Goal: Transaction & Acquisition: Book appointment/travel/reservation

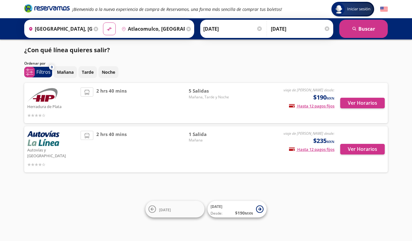
click at [310, 70] on div "Mañana Tarde Noche" at bounding box center [221, 72] width 334 height 12
click at [345, 112] on div "Ver Horarios" at bounding box center [360, 102] width 50 height 31
click at [352, 105] on button "Ver Horarios" at bounding box center [362, 103] width 45 height 11
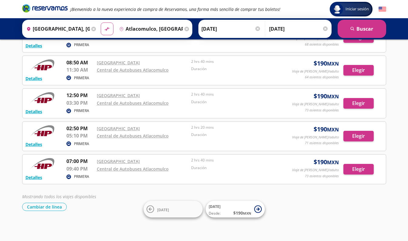
scroll to position [31, 0]
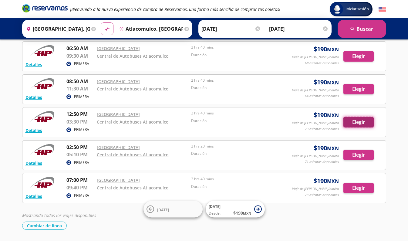
click at [347, 123] on button "Elegir" at bounding box center [358, 122] width 30 height 11
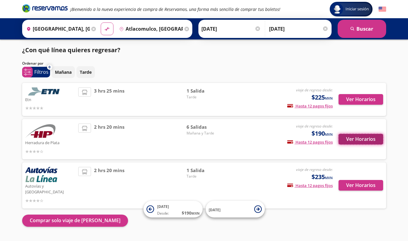
click at [355, 137] on button "Ver Horarios" at bounding box center [360, 139] width 45 height 11
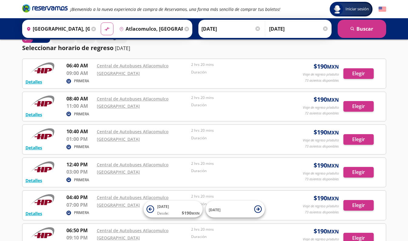
scroll to position [51, 0]
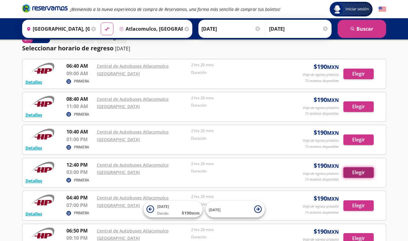
click at [363, 173] on button "Elegir" at bounding box center [358, 172] width 30 height 11
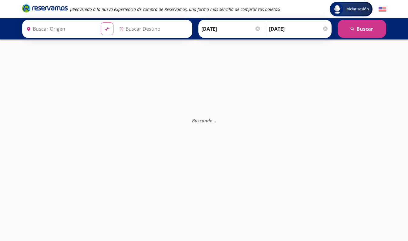
type input "[GEOGRAPHIC_DATA], [GEOGRAPHIC_DATA]"
type input "Atlacomulco, [GEOGRAPHIC_DATA]"
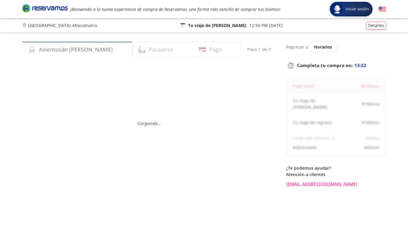
click at [129, 70] on div "Cargando . . ." at bounding box center [149, 123] width 255 height 120
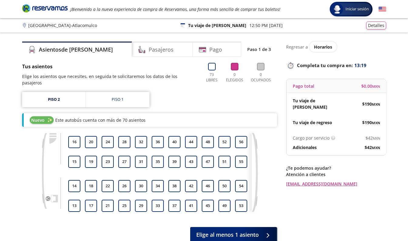
click at [71, 169] on div at bounding box center [74, 173] width 12 height 9
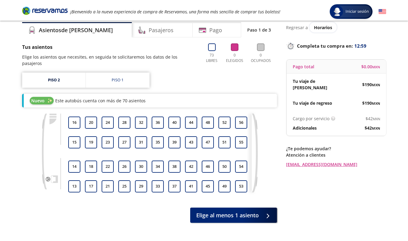
scroll to position [25, 0]
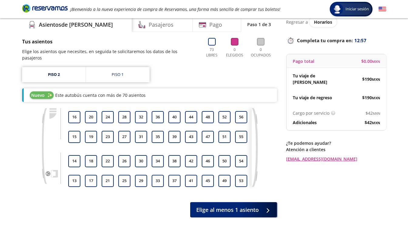
click at [2, 119] on div "Group 9 Created with Sketch. Elige tus asientos de ida [GEOGRAPHIC_DATA] - Atla…" at bounding box center [204, 117] width 408 height 285
click at [132, 72] on link "Piso 1" at bounding box center [118, 74] width 64 height 15
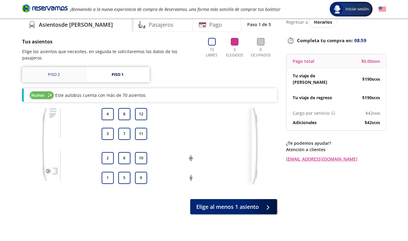
click at [54, 68] on link "Piso 2" at bounding box center [53, 74] width 63 height 15
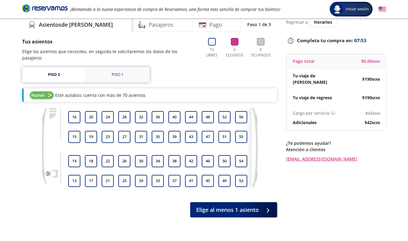
click at [118, 72] on div "Piso 1" at bounding box center [118, 75] width 12 height 6
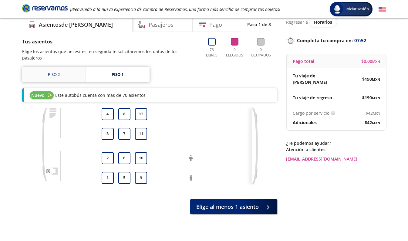
click at [45, 67] on link "Piso 2" at bounding box center [53, 74] width 63 height 15
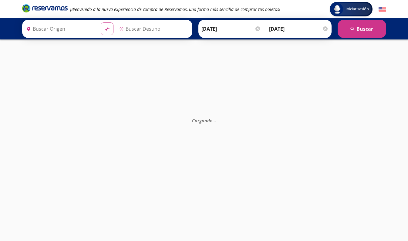
type input "[GEOGRAPHIC_DATA], [GEOGRAPHIC_DATA]"
type input "Central de Autobuses Atlacomulco, [GEOGRAPHIC_DATA]"
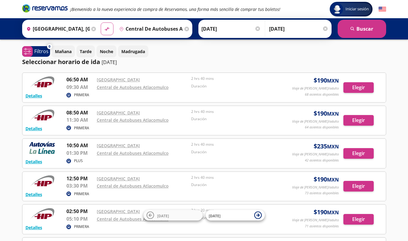
click at [399, 216] on div "Iniciar sesión Iniciar sesión ¡Bienvenido a la nueva experiencia de compra de R…" at bounding box center [204, 162] width 408 height 324
click at [381, 235] on div "Detalles PRIMERA 06:50 AM [GEOGRAPHIC_DATA] 09:30 AM Central de Autobuses Atlac…" at bounding box center [204, 169] width 364 height 194
click at [407, 233] on div "Iniciar sesión Iniciar sesión ¡Bienvenido a la nueva experiencia de compra de R…" at bounding box center [204, 162] width 408 height 324
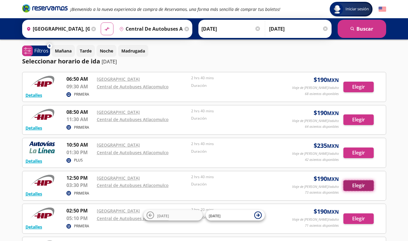
click at [367, 186] on button "Elegir" at bounding box center [358, 185] width 30 height 11
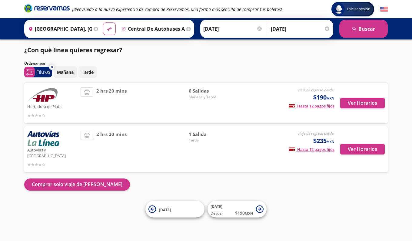
click at [248, 63] on div "Ordenar por" at bounding box center [206, 63] width 364 height 5
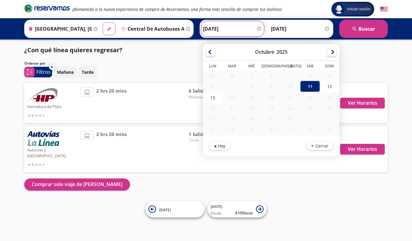
click at [213, 34] on input "[DATE]" at bounding box center [232, 28] width 59 height 15
click at [302, 92] on div "18" at bounding box center [309, 97] width 19 height 11
click at [164, 63] on div "Ordenar por" at bounding box center [206, 63] width 364 height 5
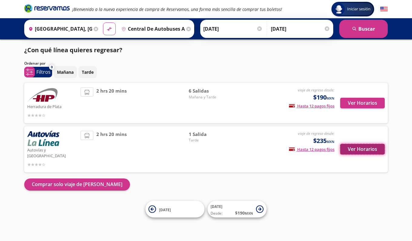
click at [342, 147] on button "Ver Horarios" at bounding box center [362, 149] width 45 height 11
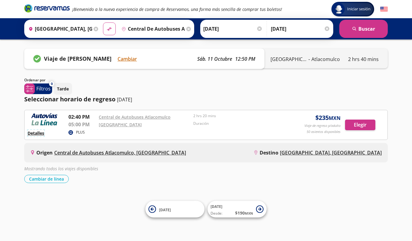
click at [40, 134] on button "Detalles" at bounding box center [36, 133] width 17 height 6
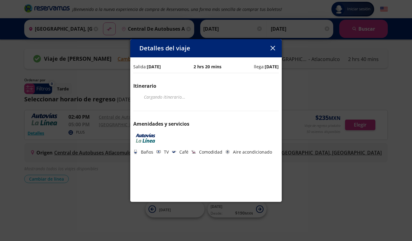
click at [79, 196] on div "Detalles del viaje Salida: [DATE] 2 hrs 20 mins llega: [DATE] Itinerario Cargan…" at bounding box center [206, 120] width 412 height 241
